Goal: Use online tool/utility: Utilize a website feature to perform a specific function

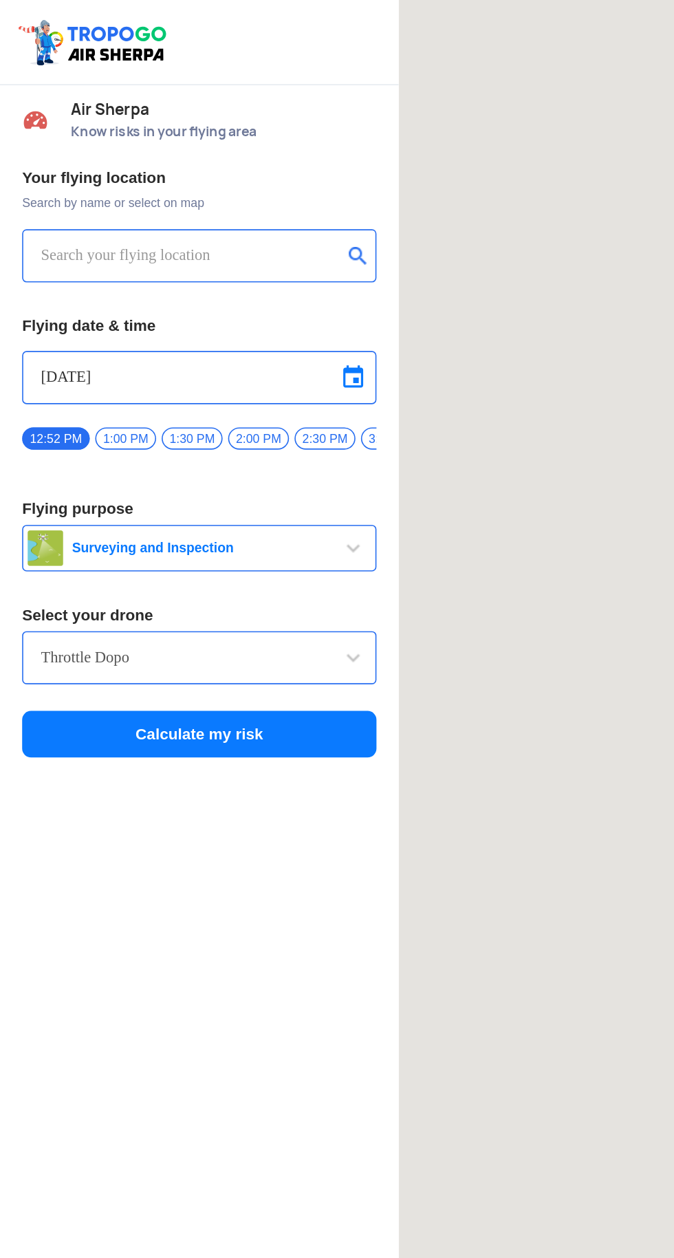
click at [224, 153] on button "submit" at bounding box center [225, 160] width 17 height 14
click at [124, 159] on input "text" at bounding box center [118, 159] width 186 height 17
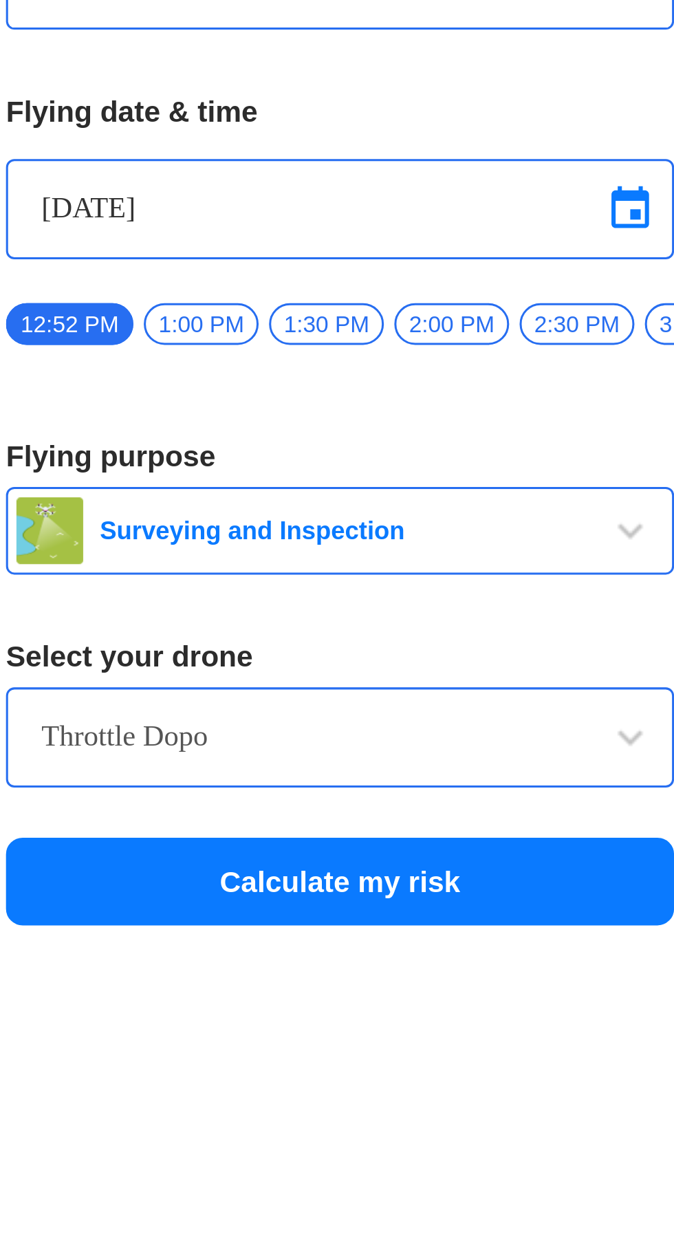
type input "peeplad"
click at [205, 346] on span "Surveying and Inspection" at bounding box center [125, 340] width 172 height 11
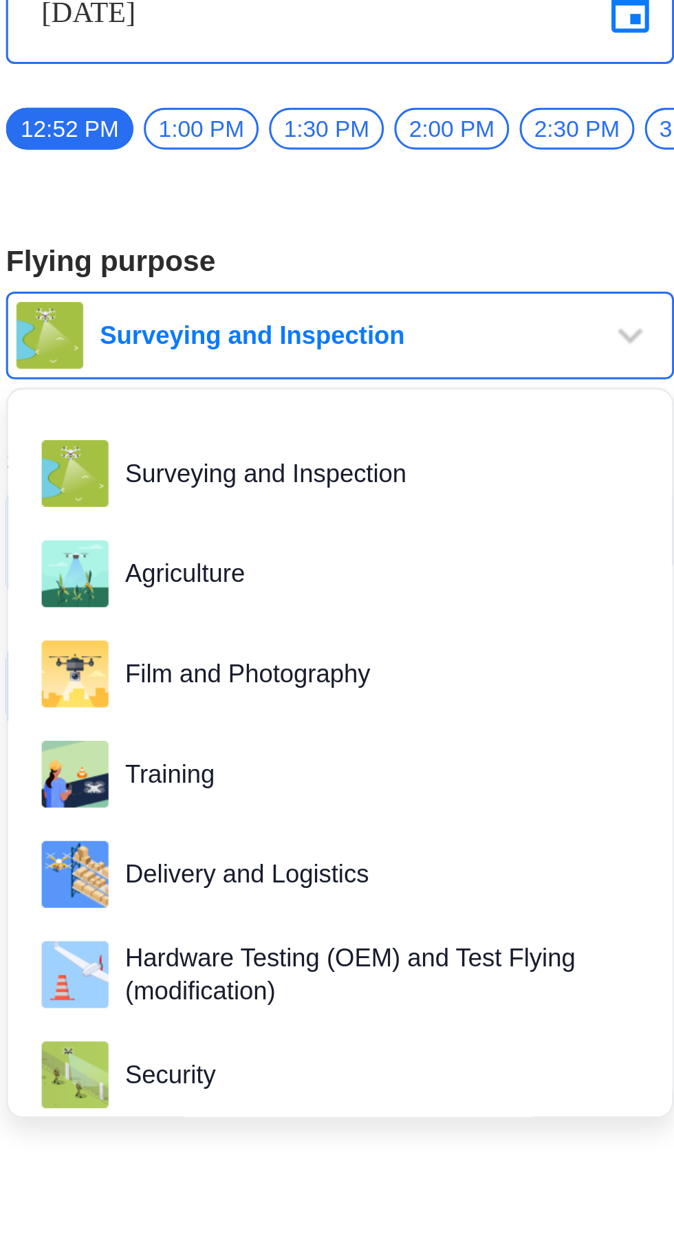
click at [96, 425] on div at bounding box center [337, 629] width 674 height 1258
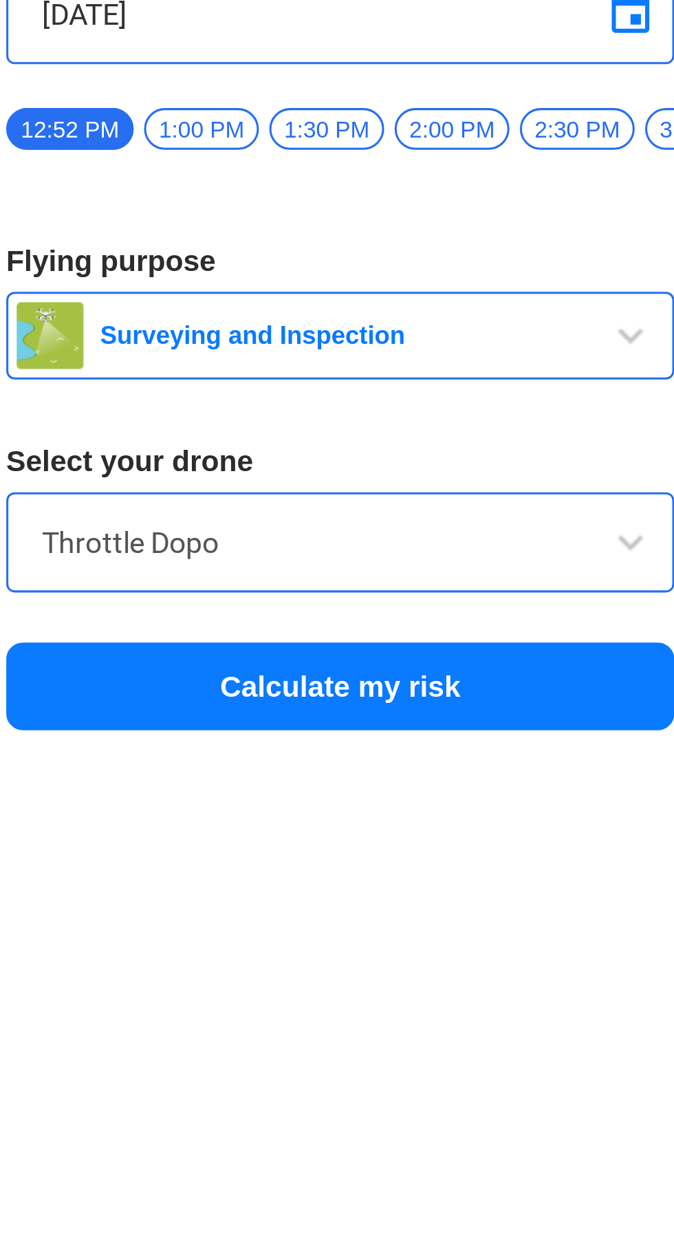
click at [173, 417] on input "Throttle Dopo" at bounding box center [123, 408] width 197 height 17
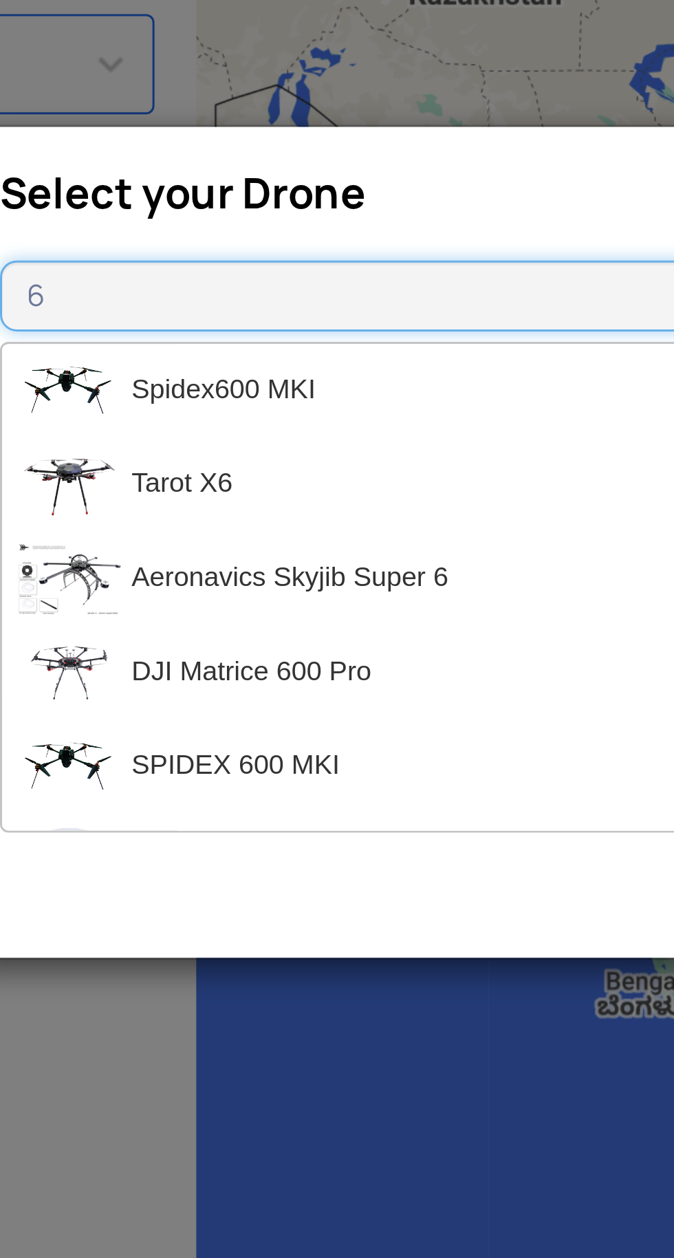
type input "6"
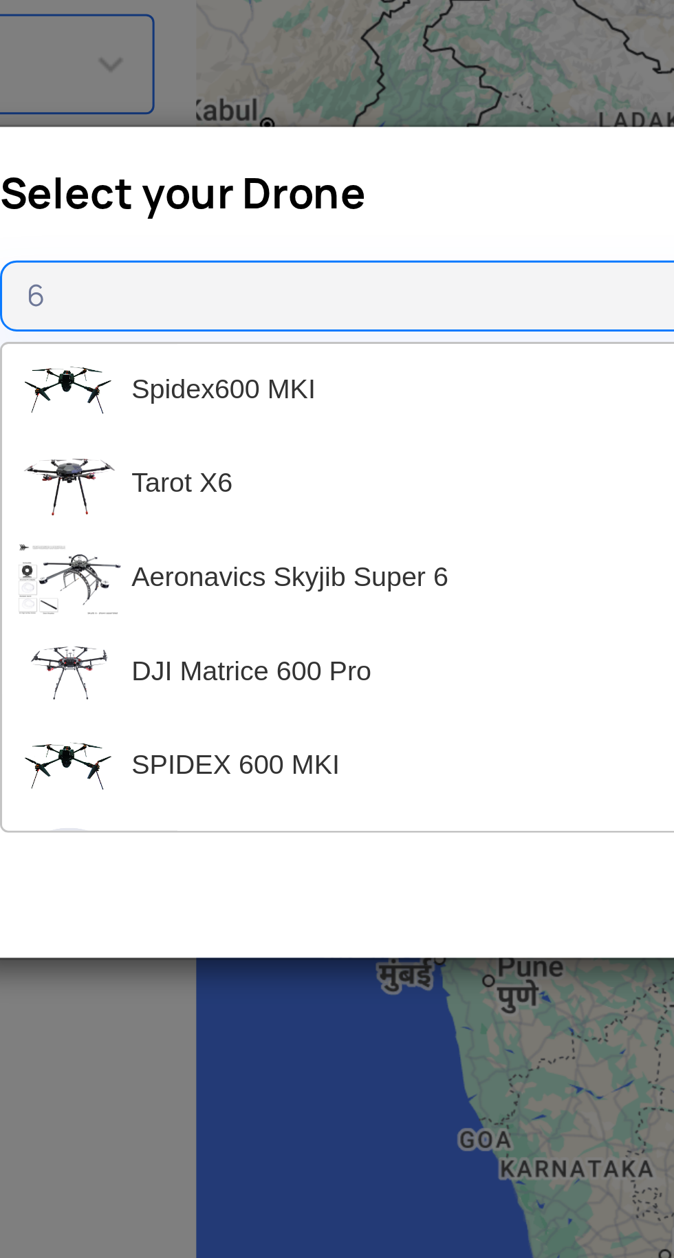
click at [279, 518] on li "Spidex600 MKI" at bounding box center [338, 516] width 308 height 31
type input "Spidex600 MKI"
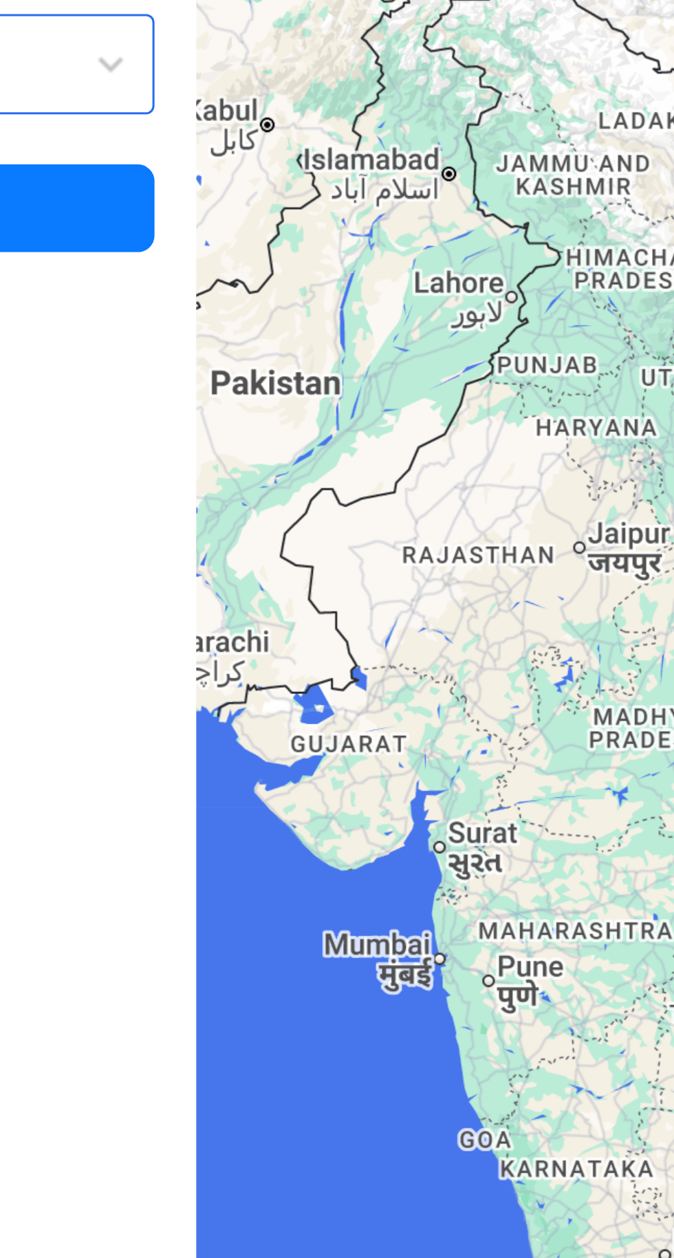
type input "[STREET_ADDRESS]"
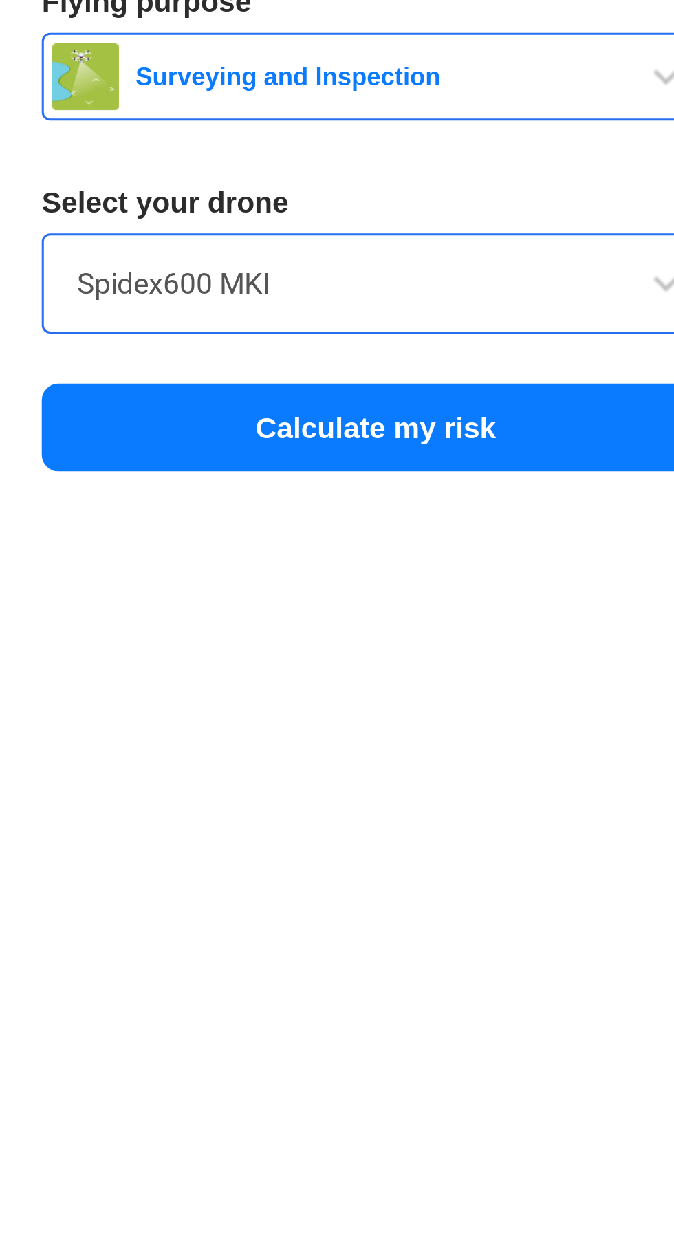
click at [154, 458] on button "Calculate my risk" at bounding box center [124, 456] width 220 height 29
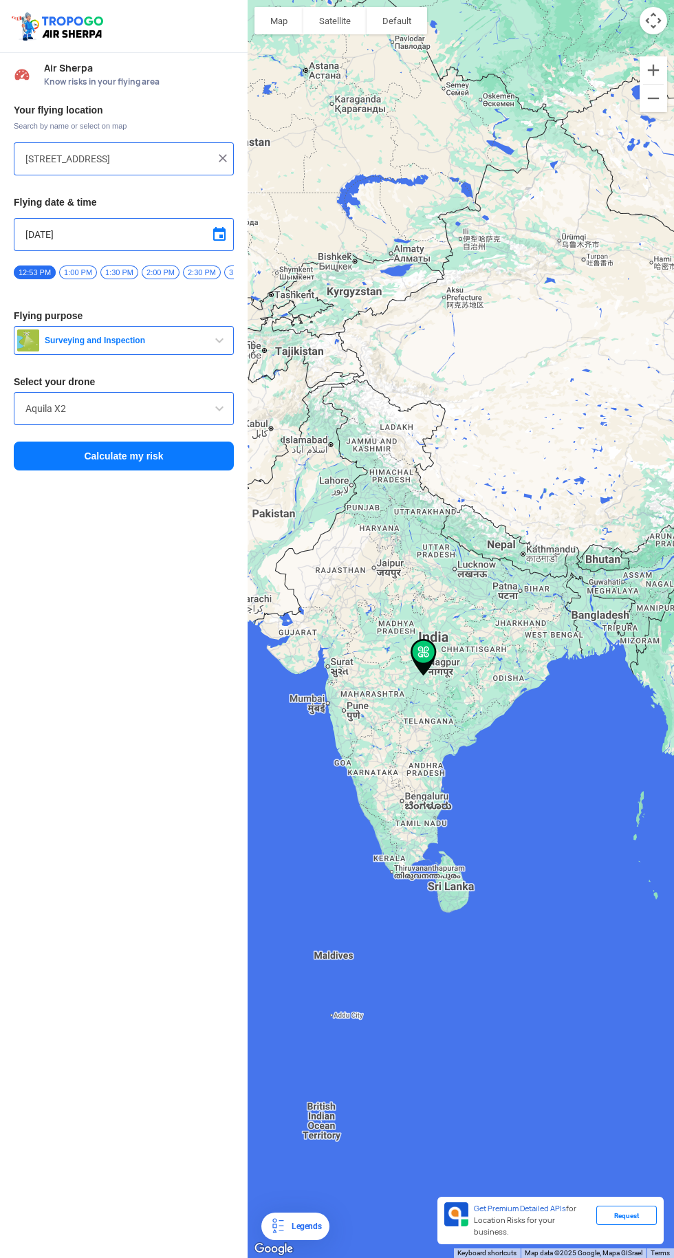
click at [643, 13] on button "Map camera controls" at bounding box center [654, 21] width 28 height 28
click at [315, 12] on button "Satellite" at bounding box center [334, 21] width 63 height 28
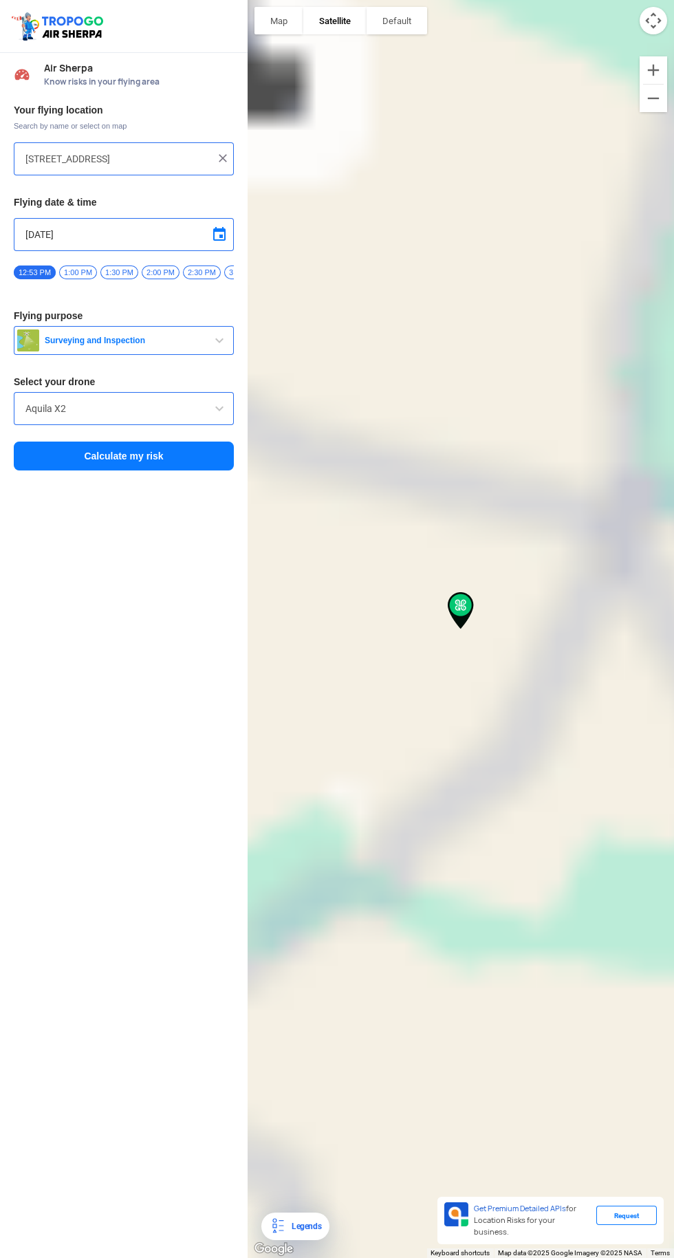
click at [437, 769] on div at bounding box center [461, 629] width 427 height 1258
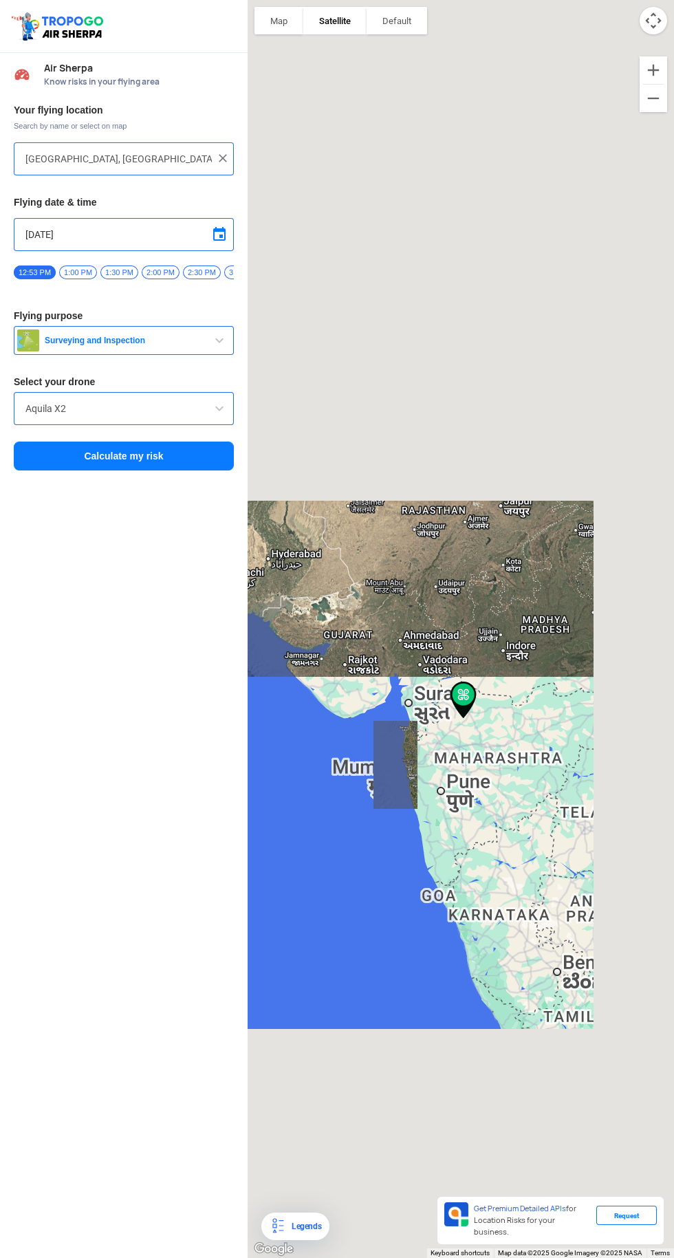
click at [284, 21] on button "Map" at bounding box center [279, 21] width 49 height 28
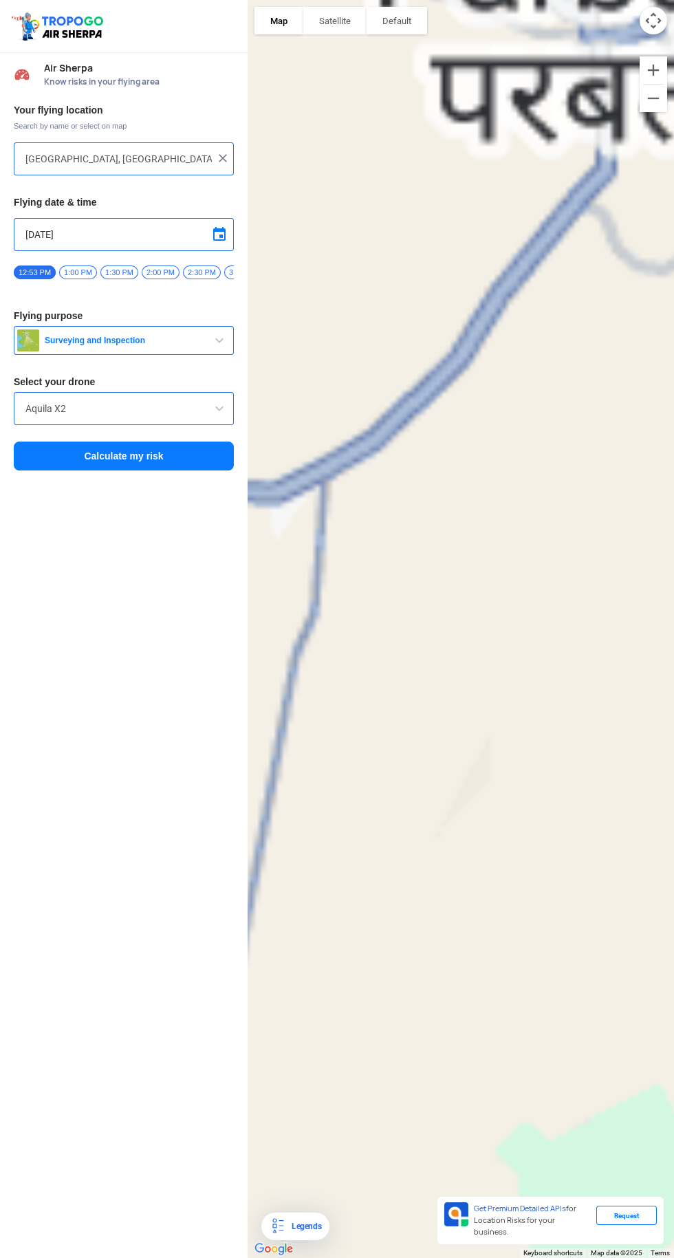
click at [480, 581] on div at bounding box center [461, 629] width 427 height 1258
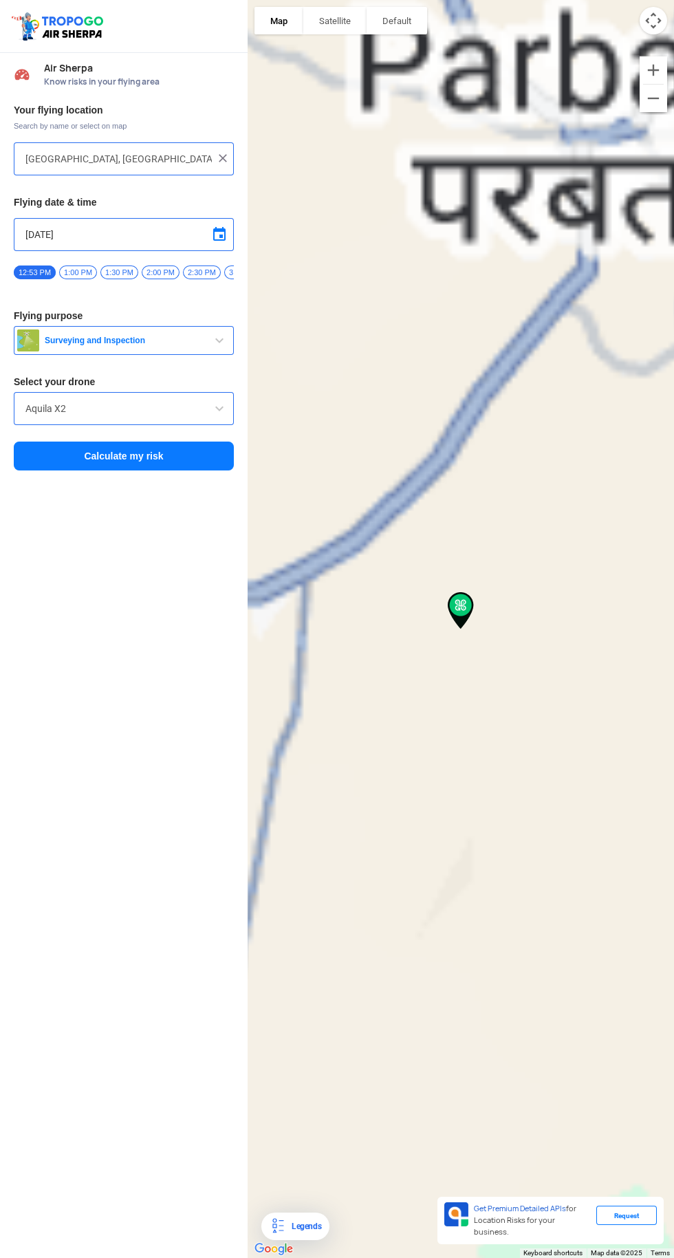
click at [173, 346] on span "Surveying and Inspection" at bounding box center [125, 340] width 172 height 11
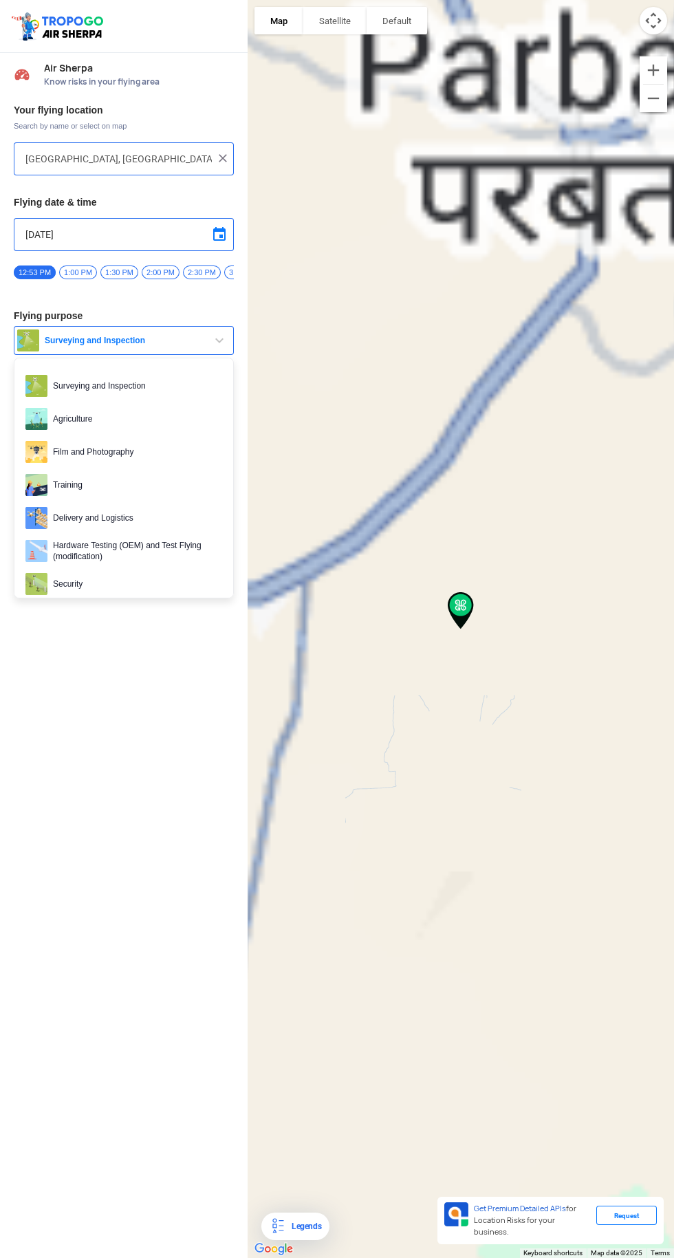
type input "[GEOGRAPHIC_DATA], [GEOGRAPHIC_DATA], [GEOGRAPHIC_DATA]"
